Goal: Task Accomplishment & Management: Use online tool/utility

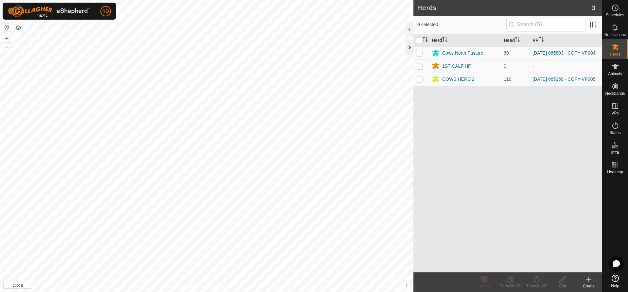
click at [407, 45] on div at bounding box center [410, 48] width 8 height 16
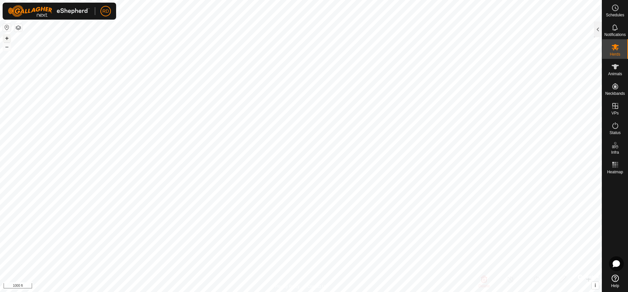
click at [4, 39] on button "+" at bounding box center [7, 38] width 8 height 8
click at [5, 38] on button "+" at bounding box center [7, 38] width 8 height 8
click at [6, 37] on button "+" at bounding box center [7, 38] width 8 height 8
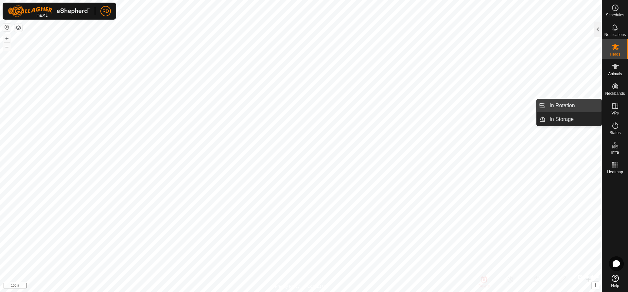
click at [559, 104] on link "In Rotation" at bounding box center [574, 105] width 56 height 13
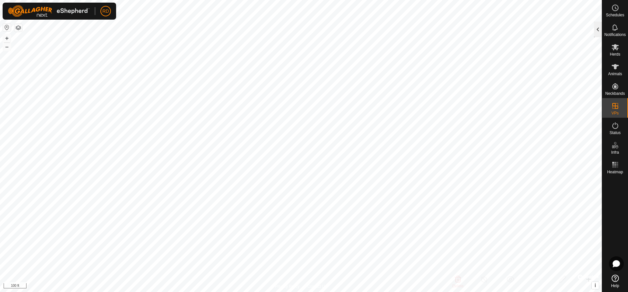
click at [596, 31] on div at bounding box center [598, 30] width 8 height 16
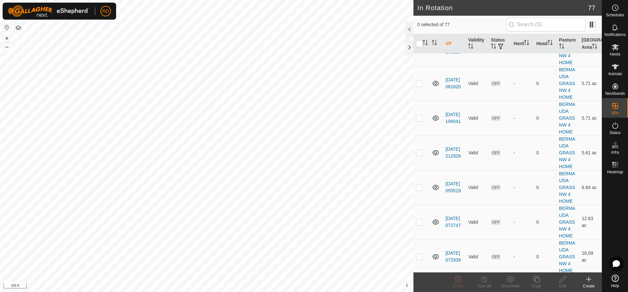
scroll to position [1125, 0]
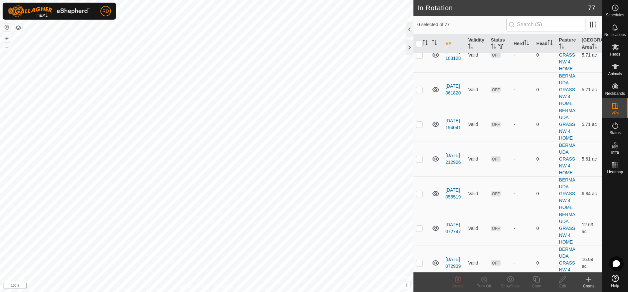
checkbox input "true"
click at [538, 282] on icon at bounding box center [536, 279] width 7 height 7
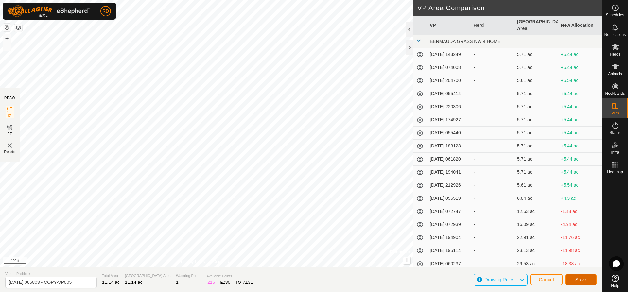
click at [581, 278] on span "Save" at bounding box center [581, 279] width 11 height 5
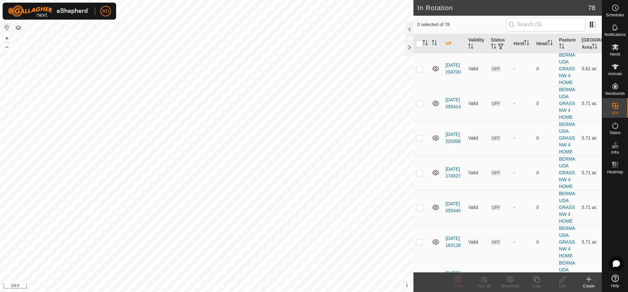
scroll to position [808, 0]
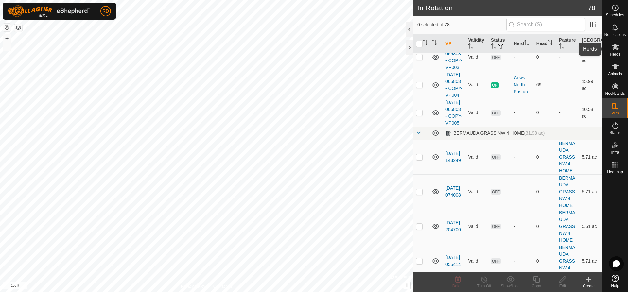
click at [618, 47] on icon at bounding box center [616, 47] width 8 height 8
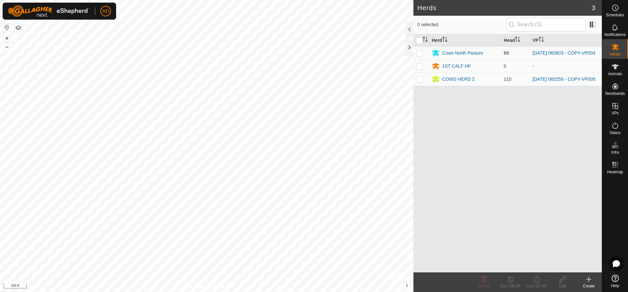
click at [417, 52] on p-checkbox at bounding box center [419, 52] width 7 height 5
checkbox input "true"
click at [536, 280] on icon at bounding box center [537, 279] width 8 height 8
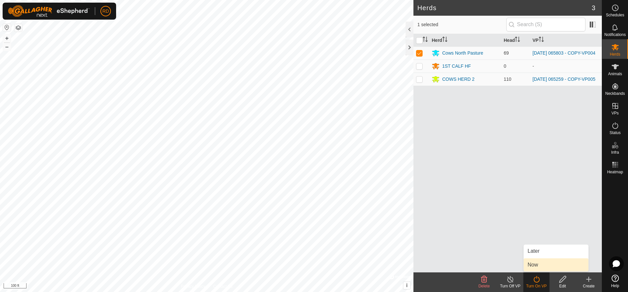
click at [534, 267] on link "Now" at bounding box center [556, 264] width 65 height 13
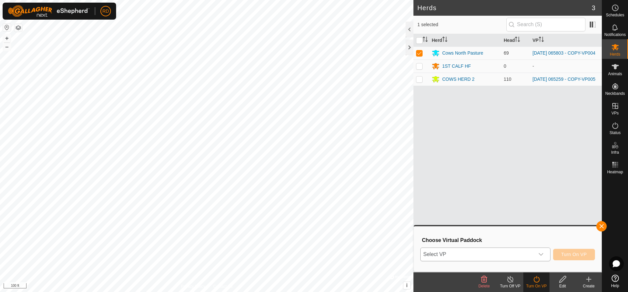
click at [540, 255] on icon "dropdown trigger" at bounding box center [541, 254] width 5 height 5
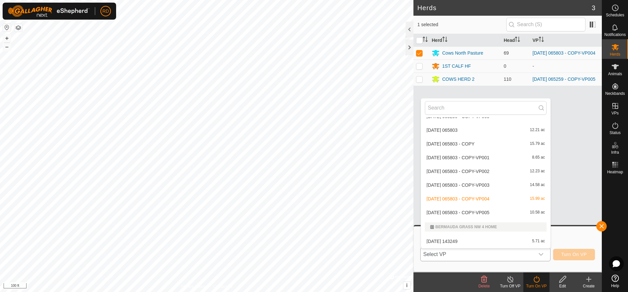
scroll to position [603, 0]
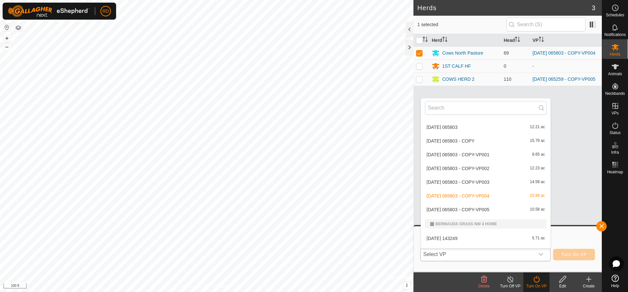
click at [470, 211] on li "[DATE] 065803 - COPY-VP005 10.58 ac" at bounding box center [486, 209] width 130 height 13
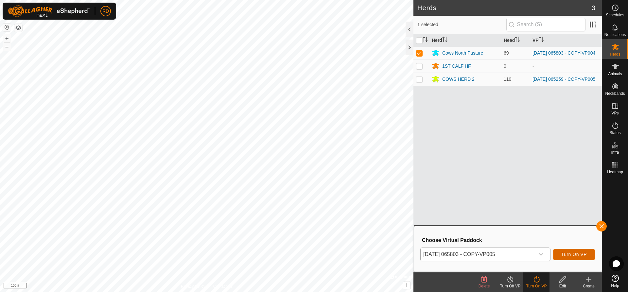
click at [574, 253] on span "Turn On VP" at bounding box center [574, 254] width 26 height 5
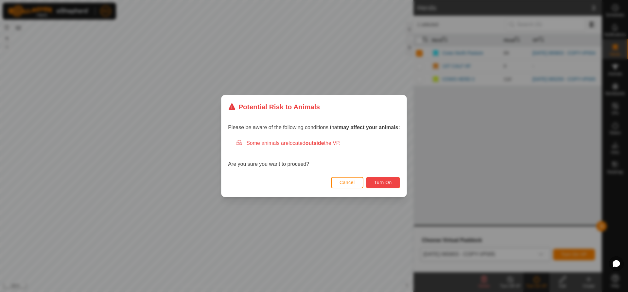
click at [383, 185] on span "Turn On" at bounding box center [383, 182] width 18 height 5
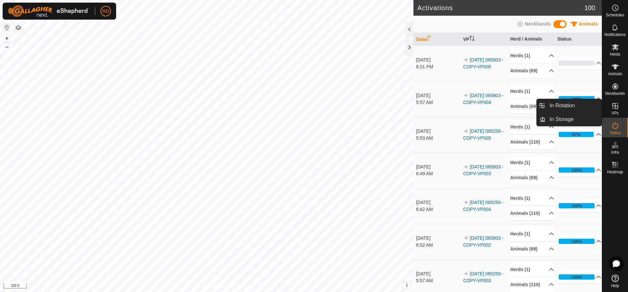
click at [614, 107] on icon at bounding box center [616, 106] width 8 height 8
click at [568, 102] on link "In Rotation" at bounding box center [574, 105] width 56 height 13
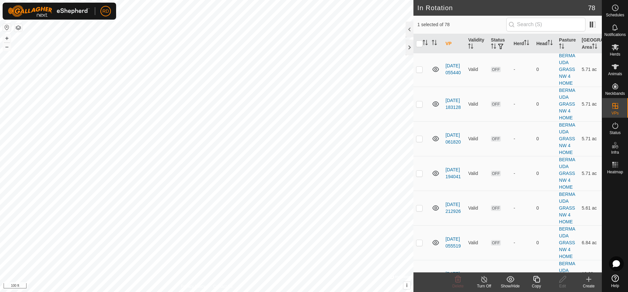
scroll to position [1114, 0]
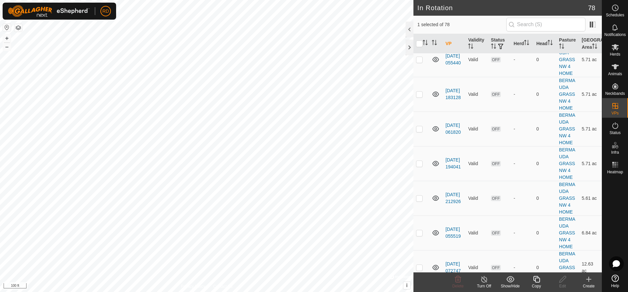
checkbox input "false"
click at [408, 44] on div at bounding box center [410, 48] width 8 height 16
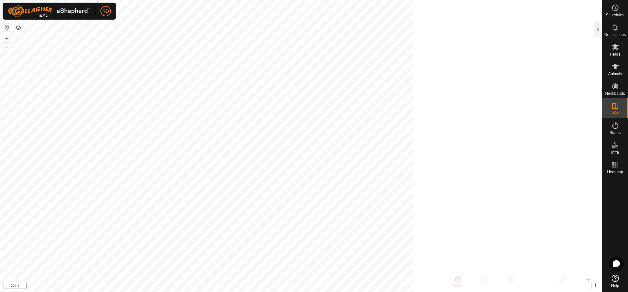
scroll to position [5627, 0]
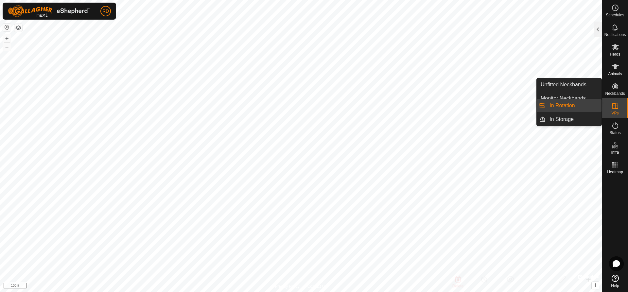
click at [570, 106] on link "In Rotation" at bounding box center [574, 105] width 56 height 13
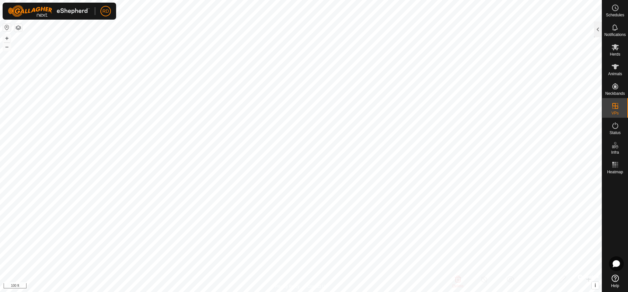
click at [275, 292] on html "RD Schedules Notifications Herds Animals Neckbands VPs Status Infra Heatmap Hel…" at bounding box center [314, 146] width 628 height 292
click at [597, 27] on div at bounding box center [598, 30] width 8 height 16
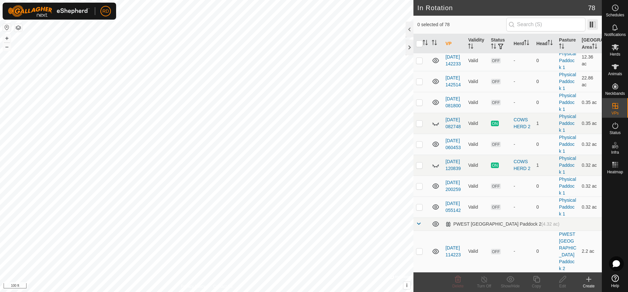
scroll to position [1114, 0]
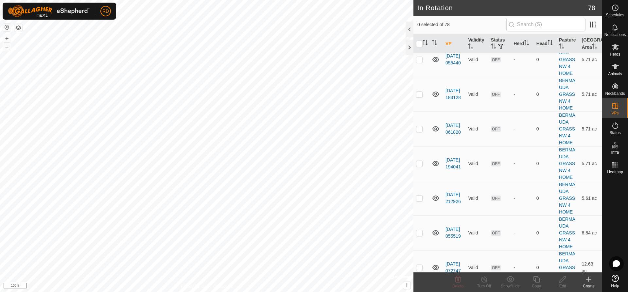
checkbox input "false"
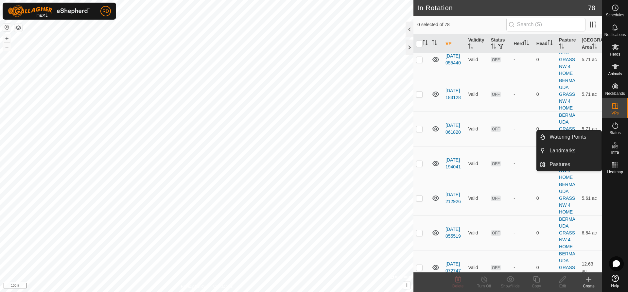
drag, startPoint x: 601, startPoint y: 155, endPoint x: 599, endPoint y: 171, distance: 16.5
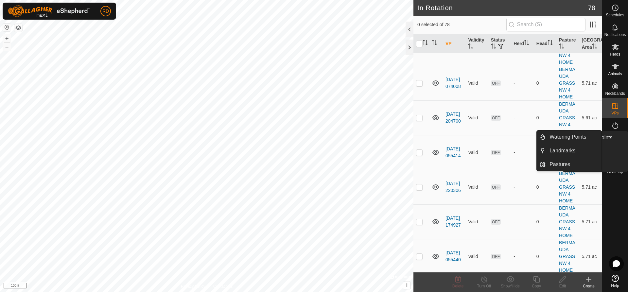
scroll to position [914, 0]
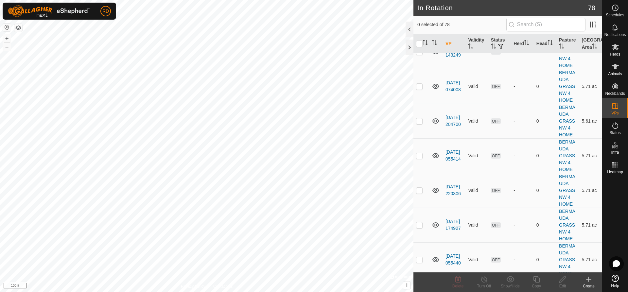
checkbox input "true"
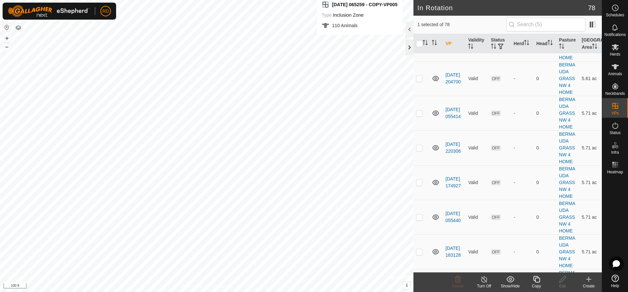
click at [410, 46] on div at bounding box center [410, 48] width 8 height 16
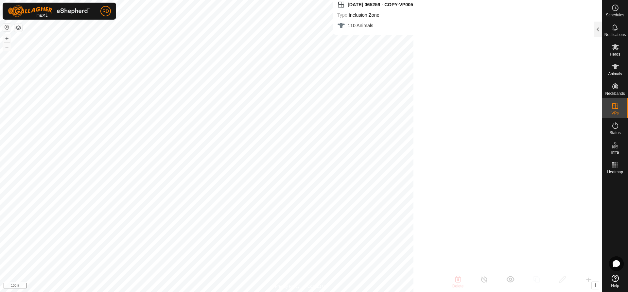
scroll to position [4758, 0]
drag, startPoint x: 596, startPoint y: 32, endPoint x: 592, endPoint y: 35, distance: 5.9
click at [596, 32] on div at bounding box center [598, 30] width 8 height 16
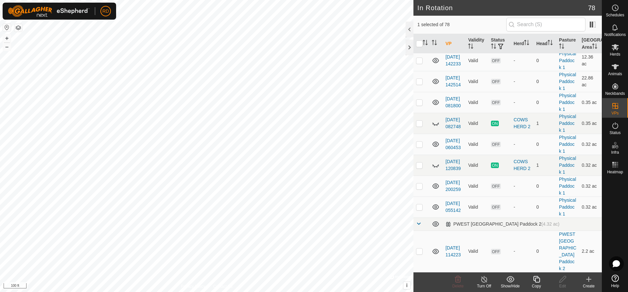
scroll to position [956, 0]
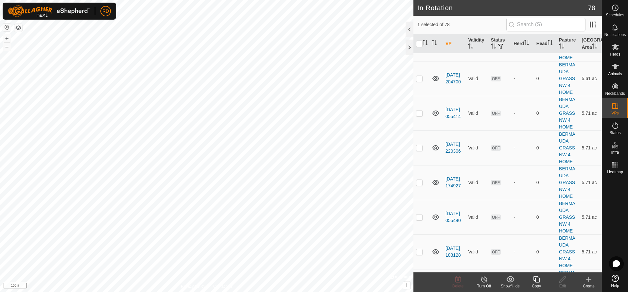
click at [539, 280] on icon at bounding box center [537, 279] width 8 height 8
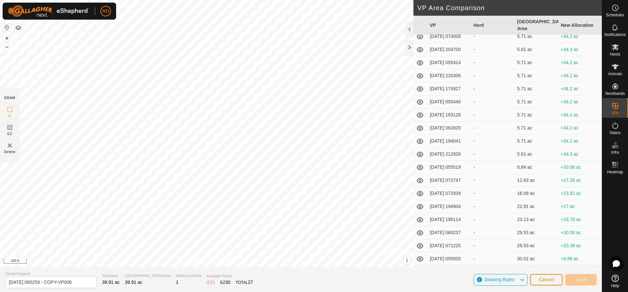
scroll to position [34, 0]
click at [409, 47] on div at bounding box center [410, 48] width 8 height 16
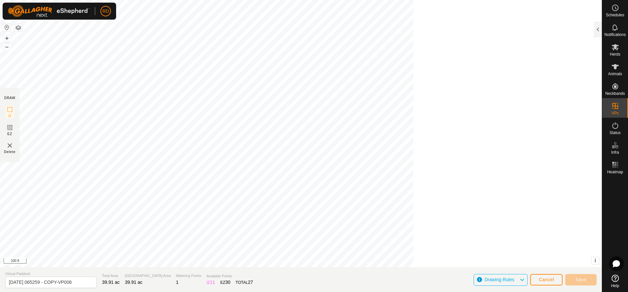
scroll to position [214, 0]
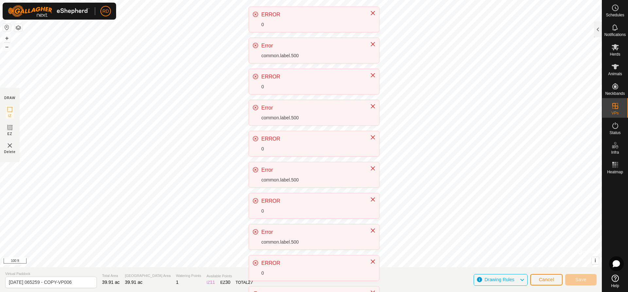
click at [368, 260] on div at bounding box center [370, 262] width 9 height 7
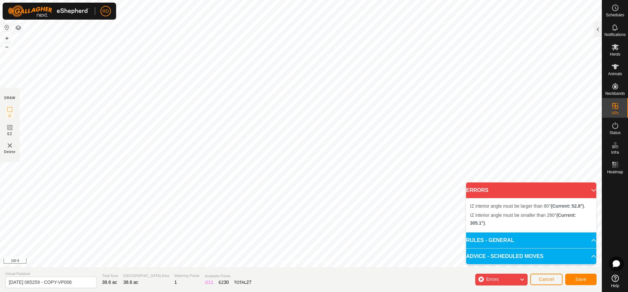
click at [431, 243] on div "IZ interior angle must be larger than 80° (Current: 52.8°) . + – ⇧ i © Mapbox ,…" at bounding box center [301, 133] width 602 height 267
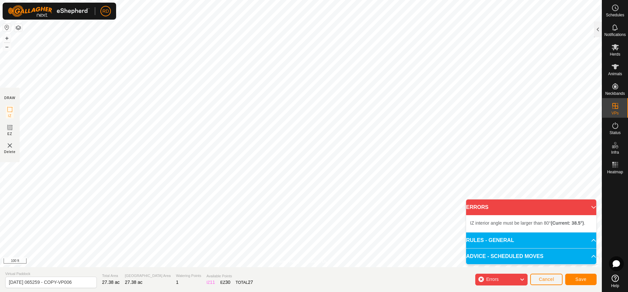
drag, startPoint x: 258, startPoint y: 132, endPoint x: 451, endPoint y: -10, distance: 239.9
click at [451, 0] on html "RD Schedules Notifications Herds Animals Neckbands VPs Status Infra Heatmap Hel…" at bounding box center [314, 146] width 628 height 292
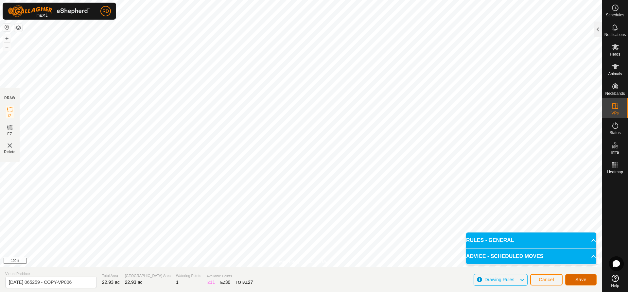
click at [584, 280] on span "Save" at bounding box center [581, 279] width 11 height 5
click at [518, 241] on p-accordion-header "RULES - GENERAL" at bounding box center [531, 241] width 130 height 16
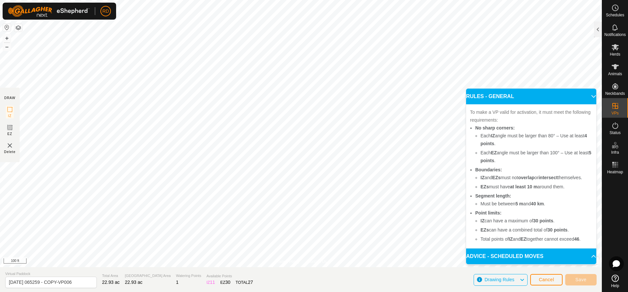
click at [247, 274] on div "DRAW IZ EZ Delete Privacy Policy Contact Us IZ interior angle must be larger th…" at bounding box center [301, 146] width 602 height 292
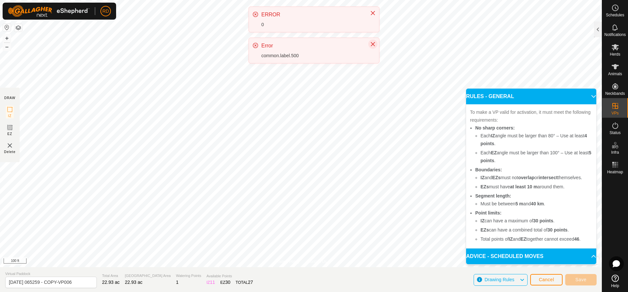
click at [369, 44] on button "Close" at bounding box center [372, 44] width 9 height 9
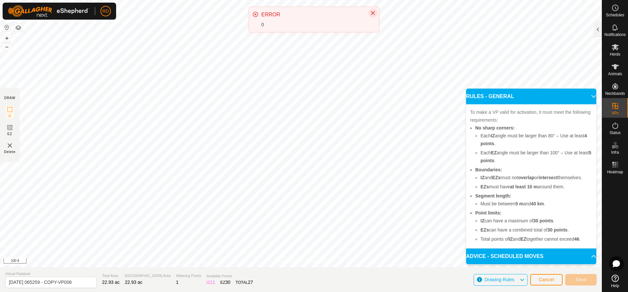
click at [374, 11] on icon "Close" at bounding box center [372, 12] width 5 height 5
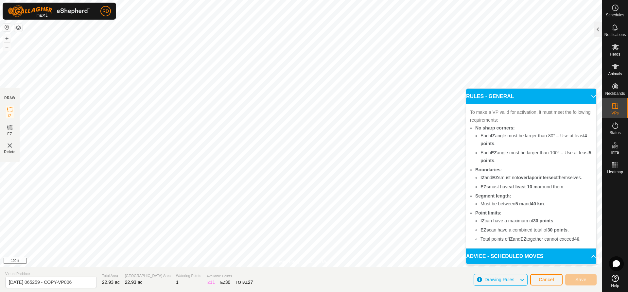
click at [333, 273] on div "DRAW IZ EZ Delete Privacy Policy Contact Us IZ interior angle must be larger th…" at bounding box center [301, 146] width 602 height 292
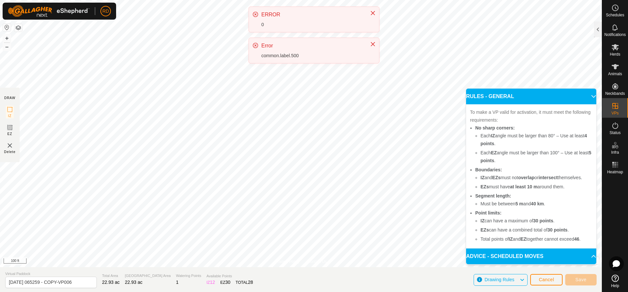
click at [369, 65] on div "RD Schedules Notifications Herds Animals Neckbands VPs Status Infra Heatmap Hel…" at bounding box center [314, 146] width 628 height 292
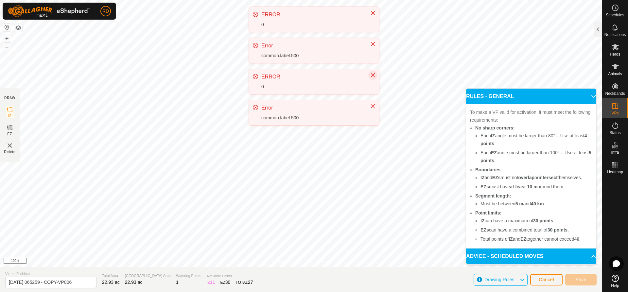
click at [372, 73] on icon "Close" at bounding box center [372, 75] width 5 height 5
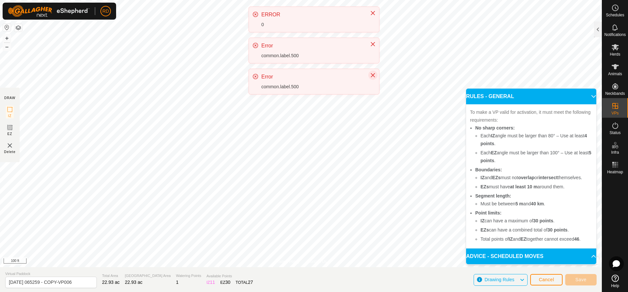
click at [374, 75] on icon "Close" at bounding box center [372, 75] width 5 height 5
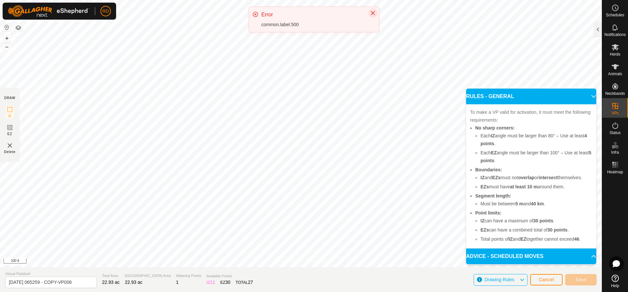
click at [375, 13] on icon "Close" at bounding box center [372, 12] width 5 height 5
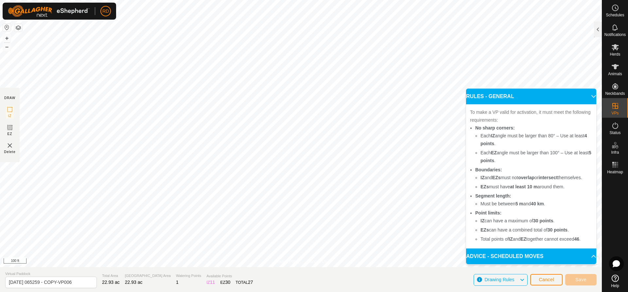
click at [334, 292] on html "RD Schedules Notifications Herds Animals Neckbands VPs Status Infra Heatmap Hel…" at bounding box center [314, 146] width 628 height 292
click at [546, 279] on span "Cancel" at bounding box center [546, 279] width 15 height 5
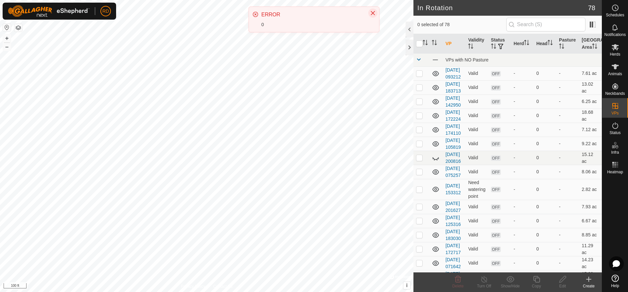
click at [374, 12] on icon "Close" at bounding box center [373, 13] width 4 height 4
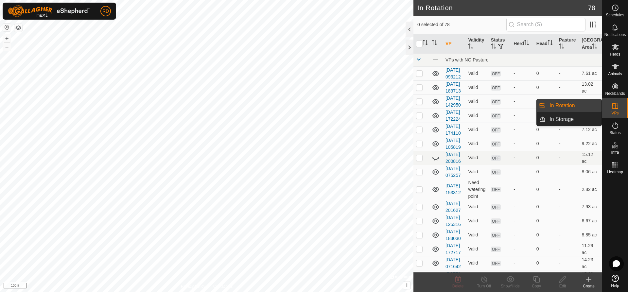
click at [615, 110] on es-virtualpaddocks-svg-icon at bounding box center [616, 106] width 12 height 10
click at [569, 106] on link "In Rotation" at bounding box center [574, 105] width 56 height 13
click at [570, 104] on link "In Rotation" at bounding box center [574, 105] width 56 height 13
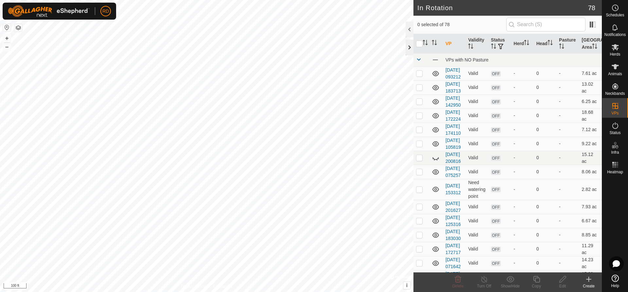
click at [407, 47] on div at bounding box center [410, 48] width 8 height 16
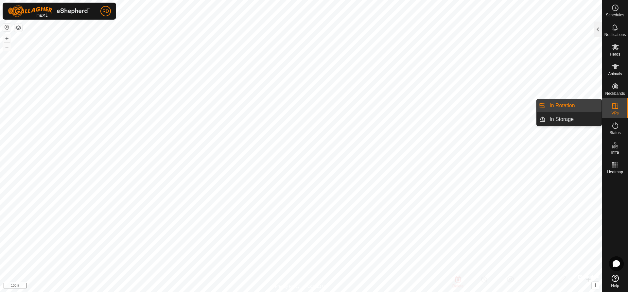
click at [572, 105] on link "In Rotation" at bounding box center [574, 105] width 56 height 13
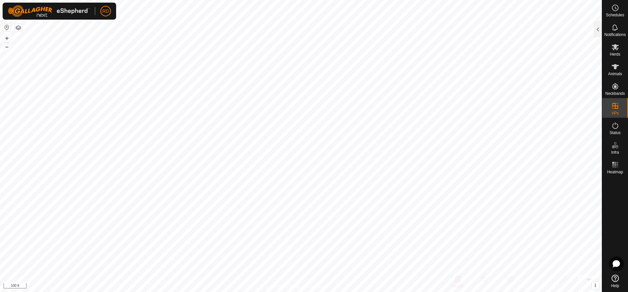
click at [596, 32] on div at bounding box center [598, 30] width 8 height 16
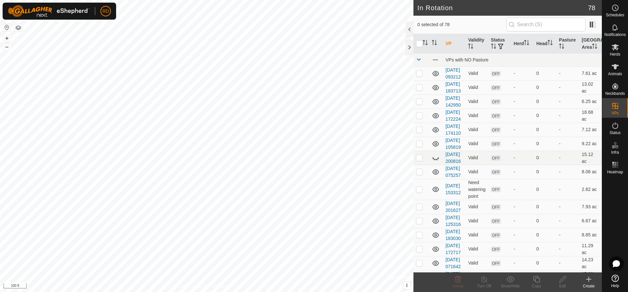
click at [614, 279] on icon at bounding box center [615, 278] width 7 height 7
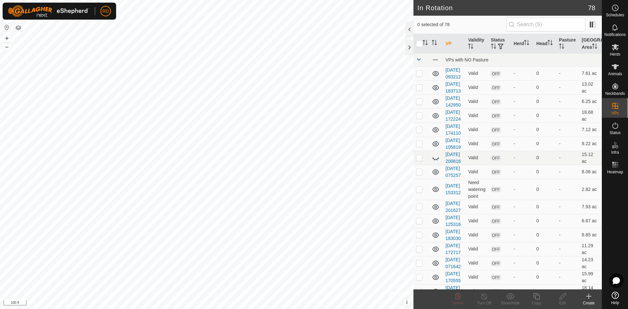
click at [589, 292] on icon at bounding box center [589, 297] width 8 height 8
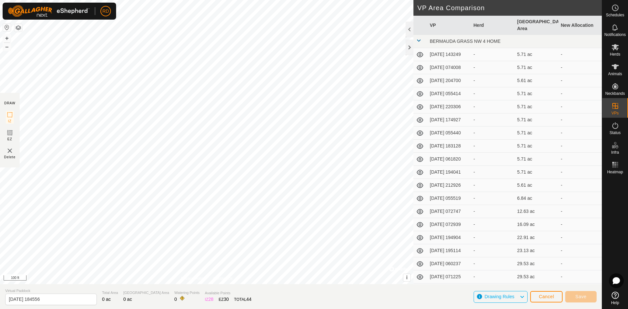
click at [140, 292] on div "DRAW IZ EZ Delete Privacy Policy Contact Us + – ⇧ i © Mapbox , © OpenStreetMap …" at bounding box center [301, 154] width 602 height 309
click at [89, 292] on div "DRAW IZ EZ Delete Privacy Policy Contact Us + – ⇧ i © Mapbox , © OpenStreetMap …" at bounding box center [301, 154] width 602 height 309
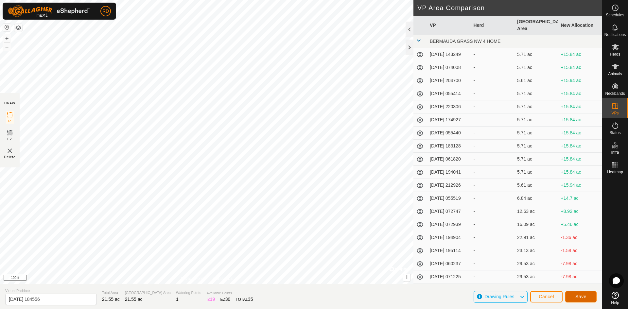
click at [590, 292] on button "Save" at bounding box center [580, 296] width 31 height 11
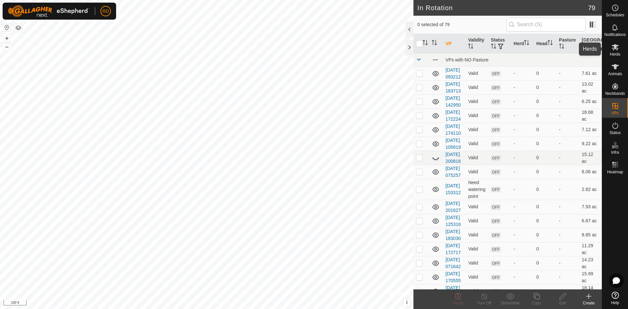
click at [615, 49] on icon at bounding box center [616, 47] width 8 height 8
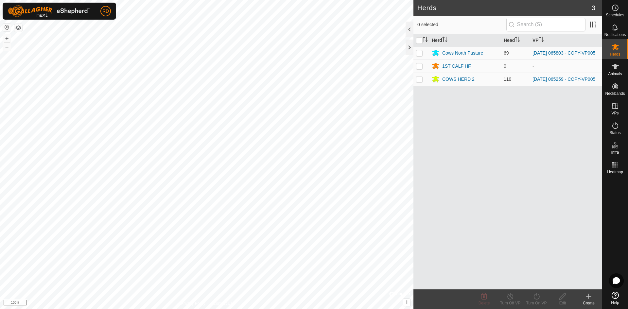
click at [418, 81] on p-checkbox at bounding box center [419, 79] width 7 height 5
checkbox input "true"
click at [537, 292] on div "Turn On VP" at bounding box center [537, 303] width 26 height 6
click at [533, 286] on link "Now" at bounding box center [556, 281] width 65 height 13
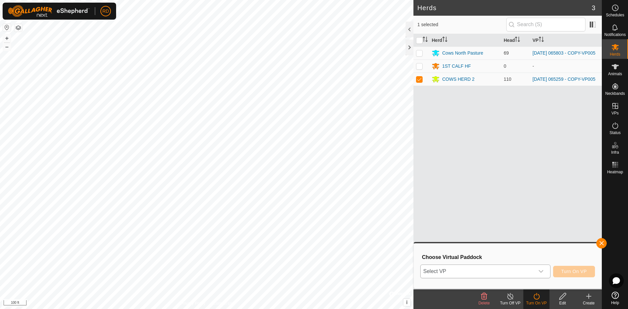
click at [542, 271] on icon "dropdown trigger" at bounding box center [541, 271] width 5 height 5
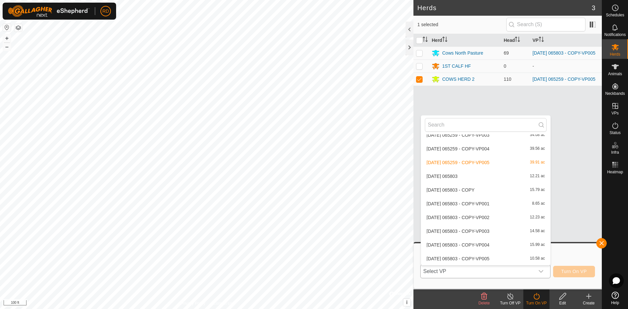
scroll to position [584, 0]
click at [447, 258] on li "[DATE] 184556 21.55 ac" at bounding box center [486, 258] width 130 height 13
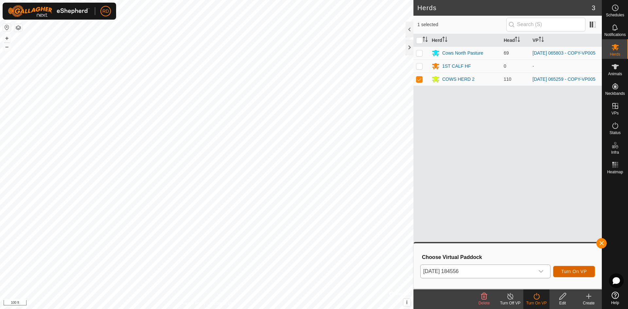
click at [581, 273] on span "Turn On VP" at bounding box center [574, 271] width 26 height 5
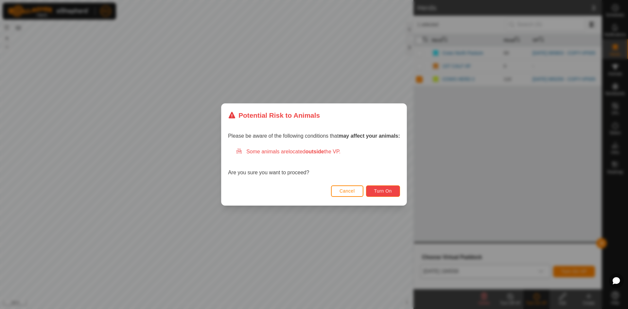
click at [385, 188] on button "Turn On" at bounding box center [383, 191] width 34 height 11
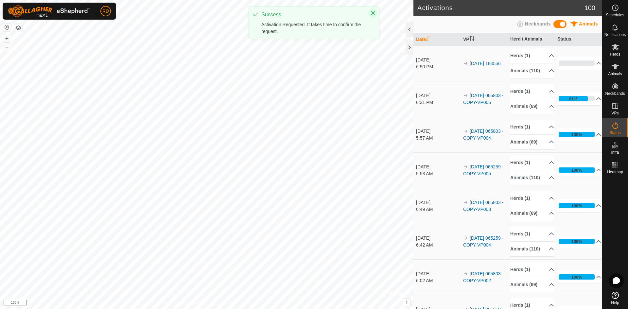
click at [374, 12] on icon "Close" at bounding box center [373, 13] width 4 height 4
